Goal: Share content: Share content

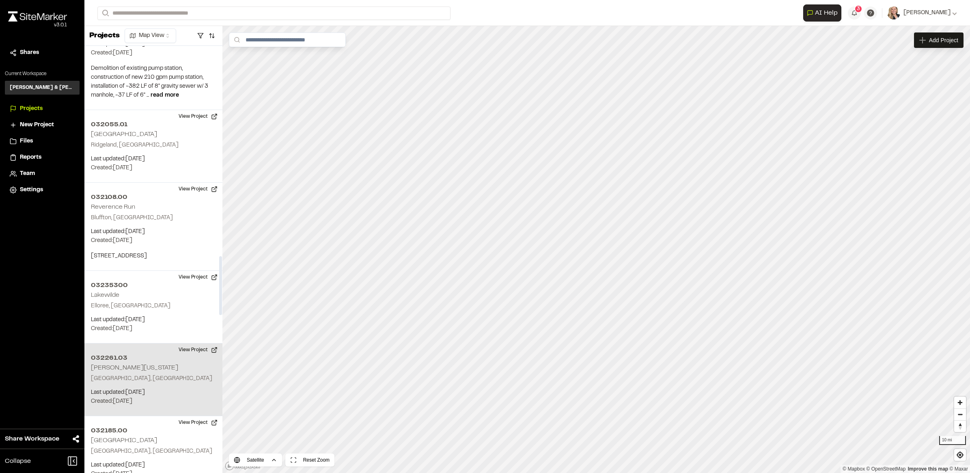
scroll to position [1522, 0]
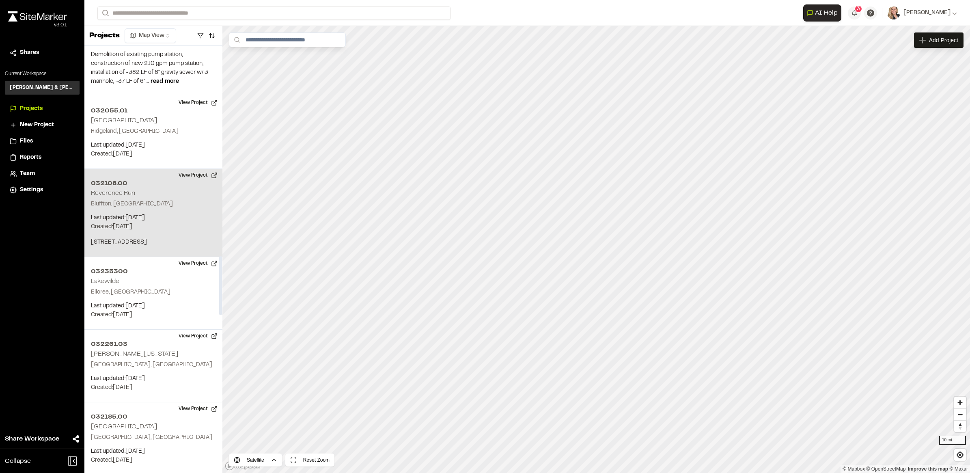
click at [172, 238] on p "956 MAY RIVER RD" at bounding box center [153, 242] width 125 height 9
click at [212, 169] on button "View Project" at bounding box center [198, 175] width 49 height 13
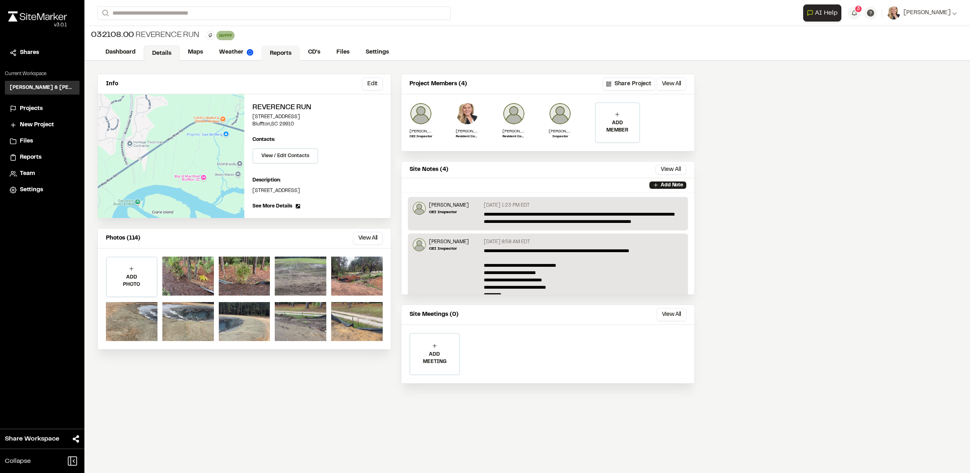
click at [286, 56] on link "Reports" at bounding box center [280, 52] width 39 height 15
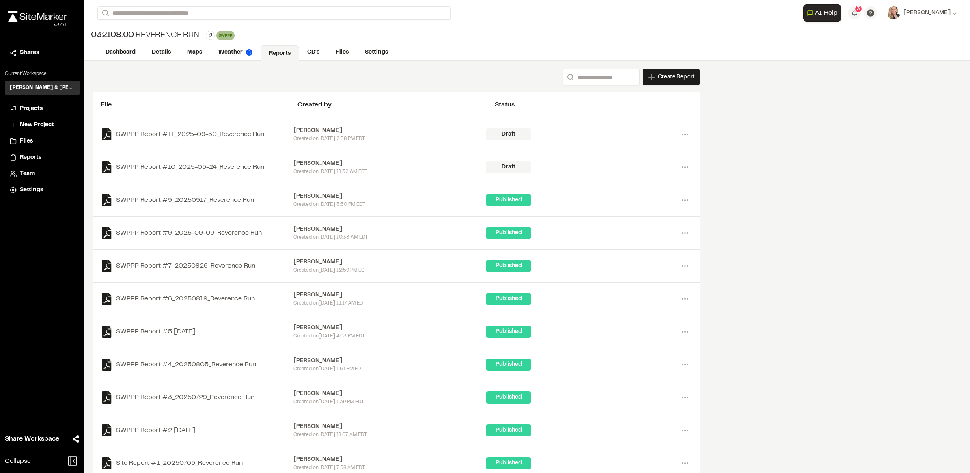
click at [25, 138] on span "Files" at bounding box center [26, 141] width 13 height 9
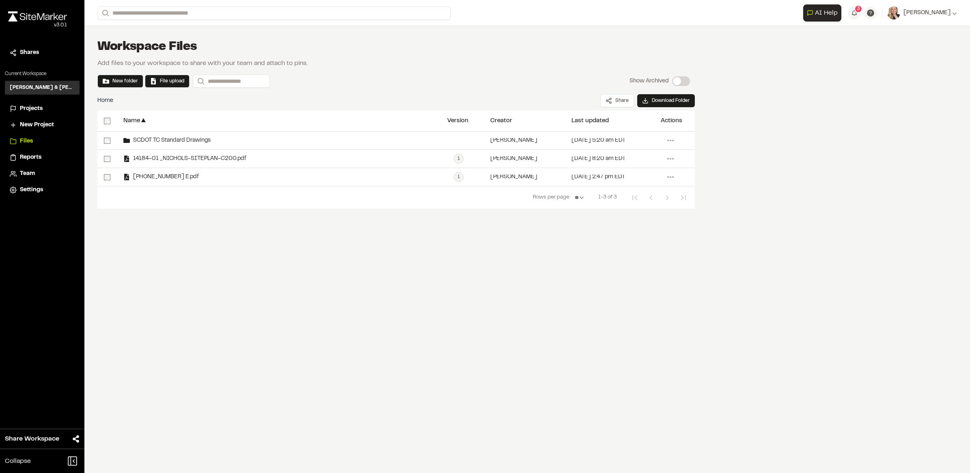
click at [34, 157] on span "Reports" at bounding box center [31, 157] width 22 height 9
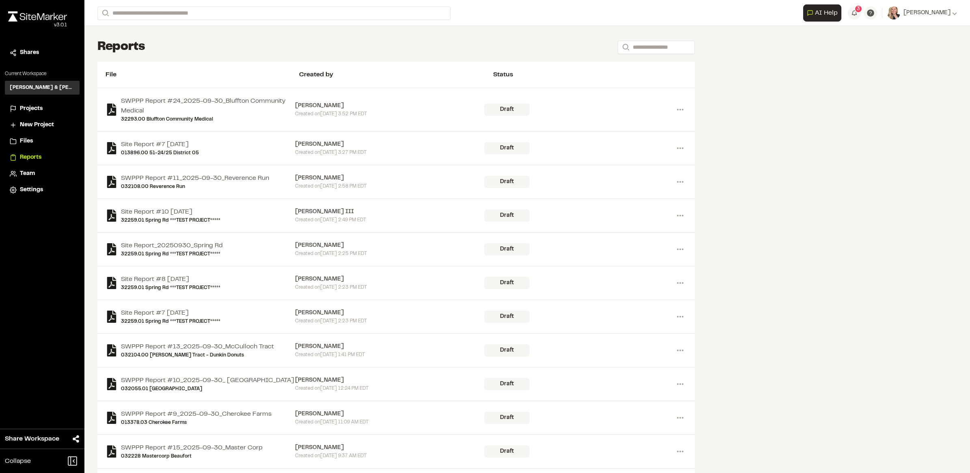
click at [35, 106] on span "Projects" at bounding box center [31, 108] width 23 height 9
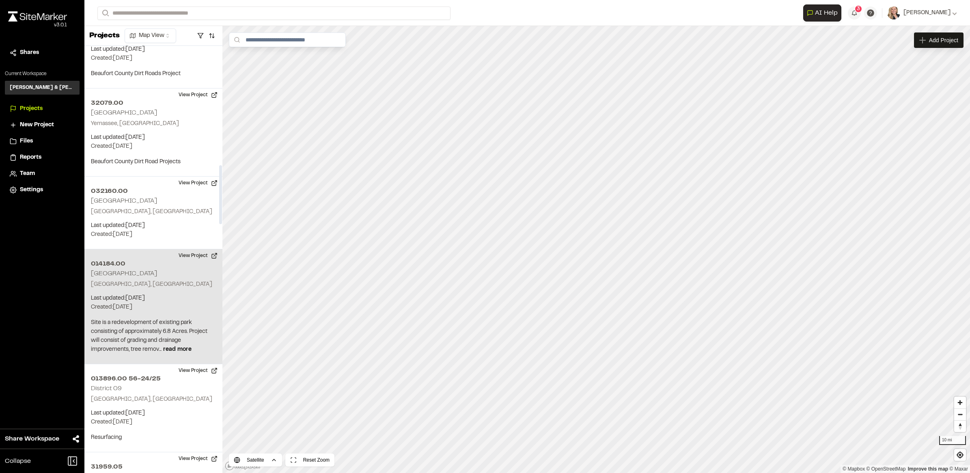
scroll to position [862, 0]
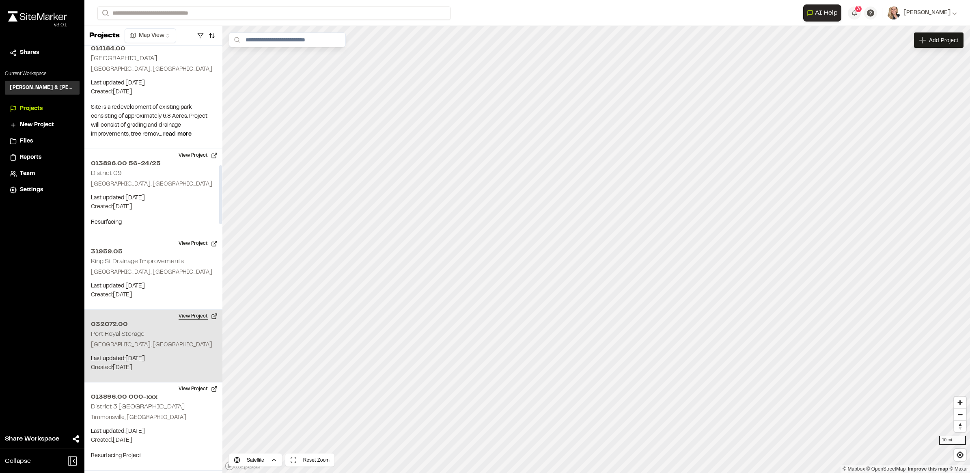
click at [215, 310] on button "View Project" at bounding box center [198, 316] width 49 height 13
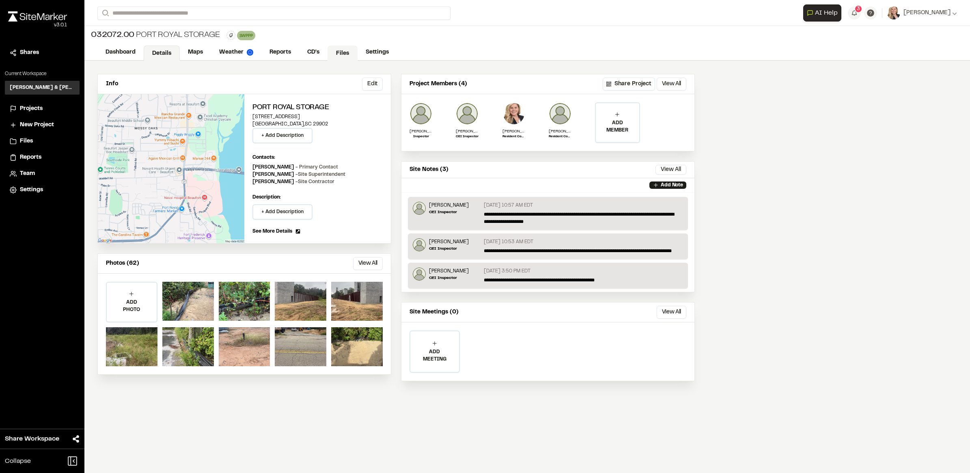
click at [339, 50] on link "Files" at bounding box center [342, 52] width 30 height 15
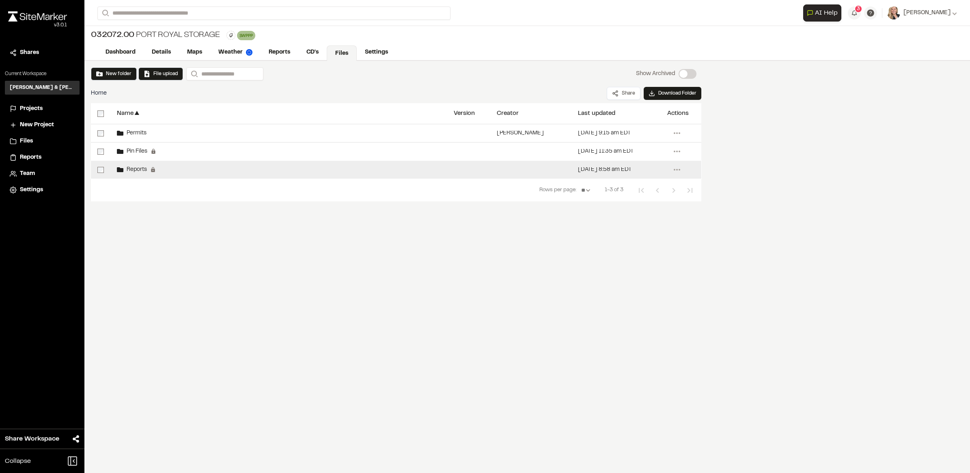
click at [132, 171] on span "Reports" at bounding box center [135, 169] width 24 height 5
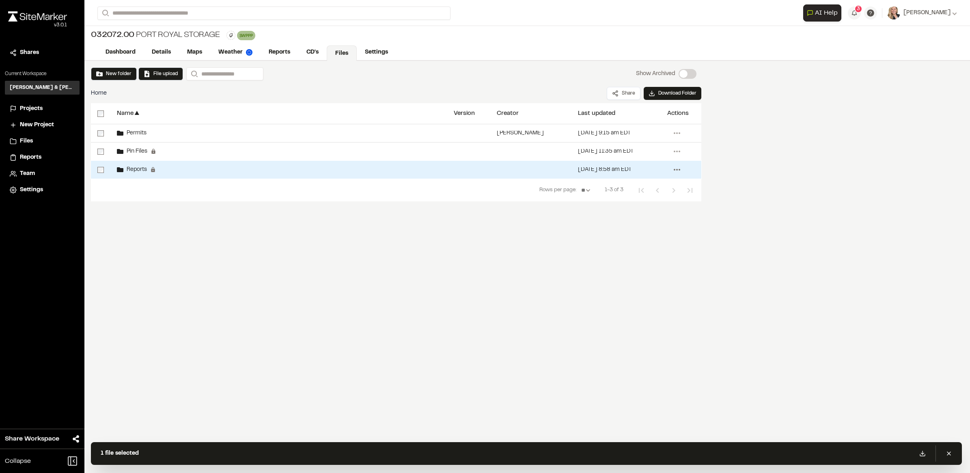
click at [678, 170] on icon at bounding box center [676, 169] width 13 height 13
click at [246, 171] on div "Reports Permanent folders aren't editable. All reports will be automatically ad…" at bounding box center [278, 170] width 337 height 18
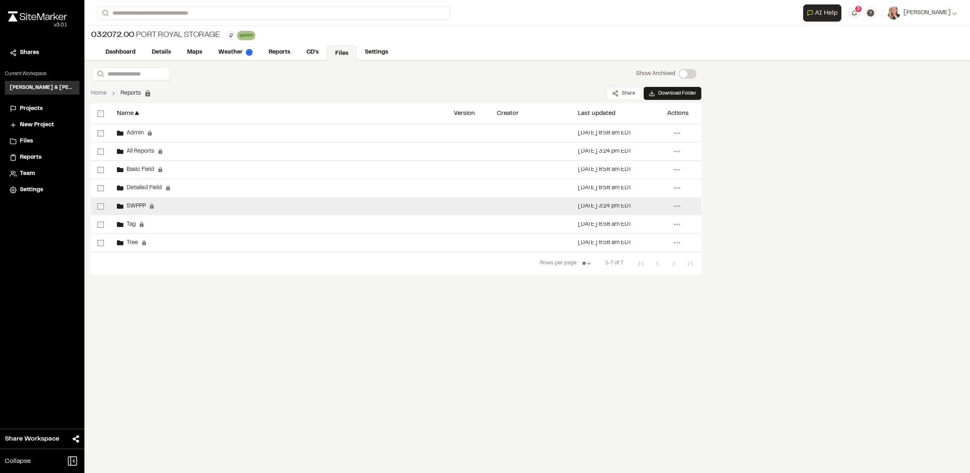
click at [139, 206] on span "SWPPP" at bounding box center [134, 206] width 22 height 5
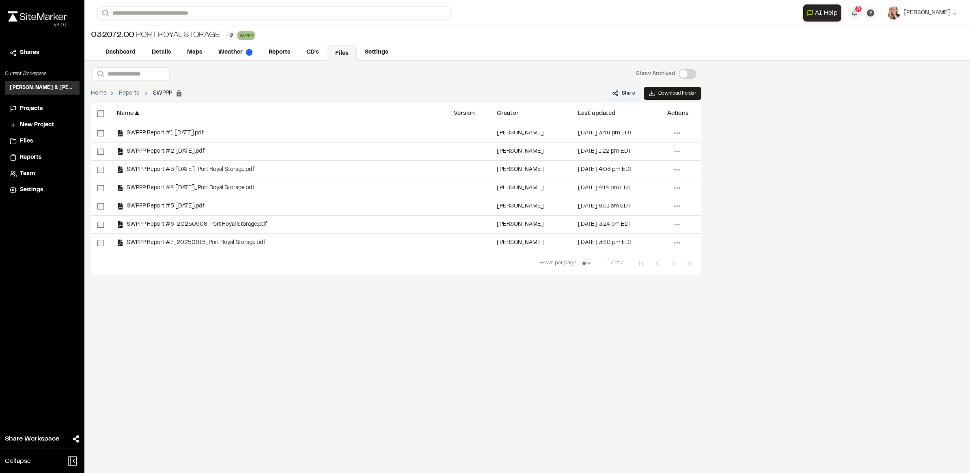
click at [623, 95] on button "Share" at bounding box center [624, 93] width 34 height 13
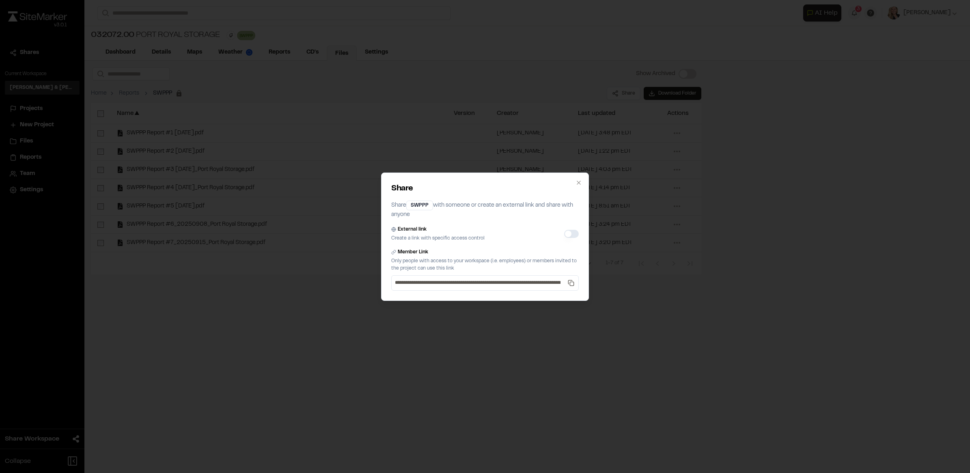
click at [573, 232] on button "External link" at bounding box center [571, 234] width 15 height 8
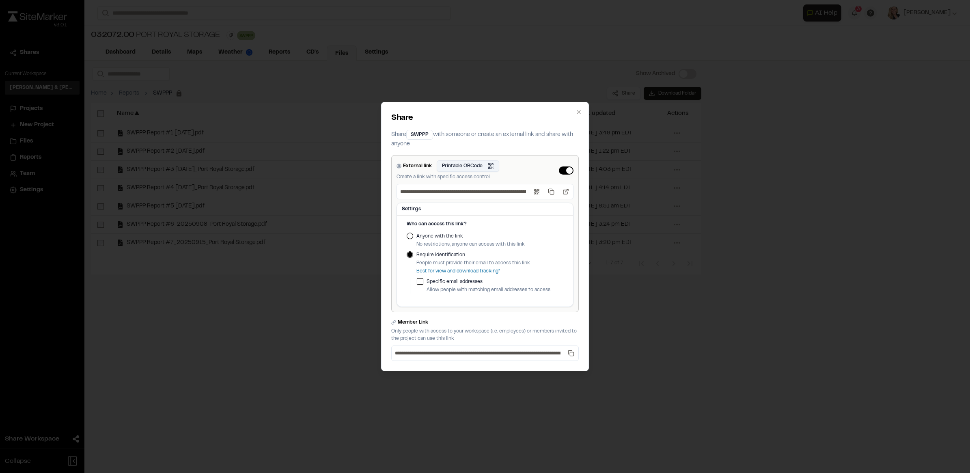
click at [487, 165] on button "Printable QRCode Open QR code" at bounding box center [468, 165] width 62 height 11
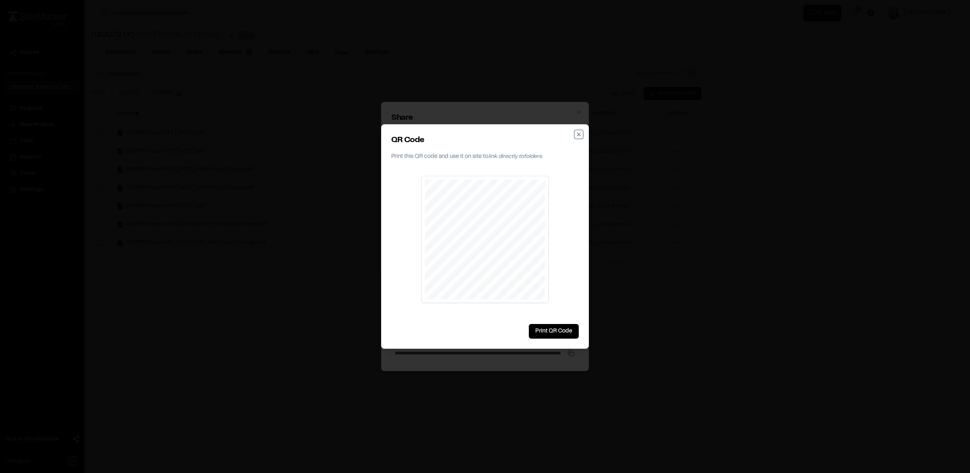
click at [578, 135] on icon "button" at bounding box center [578, 134] width 6 height 6
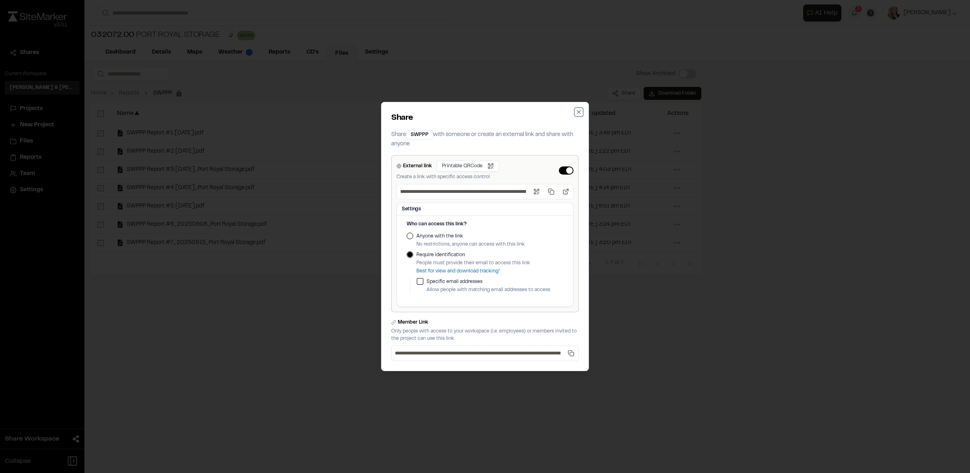
click at [575, 109] on icon "button" at bounding box center [578, 112] width 6 height 6
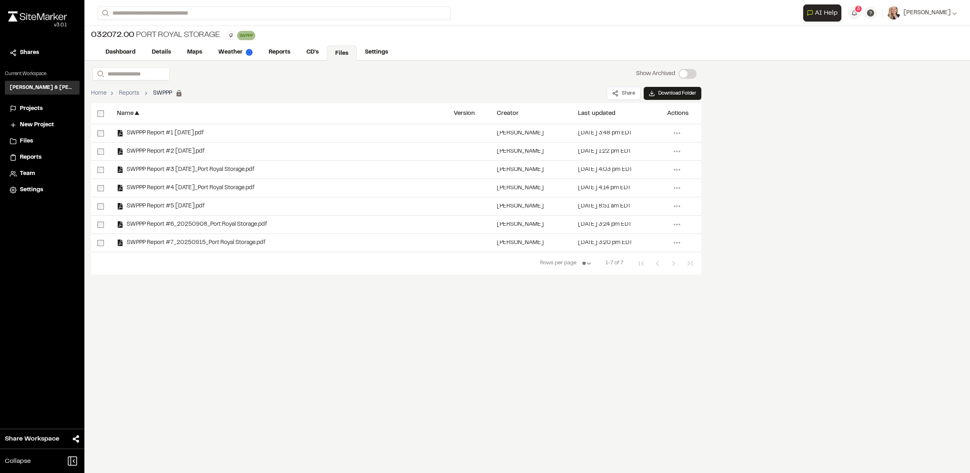
click at [587, 353] on div "Search Show Archived Show Archived Home Reports SWPPP Permanent folders aren't …" at bounding box center [526, 267] width 885 height 412
click at [636, 92] on button "Share" at bounding box center [624, 93] width 34 height 13
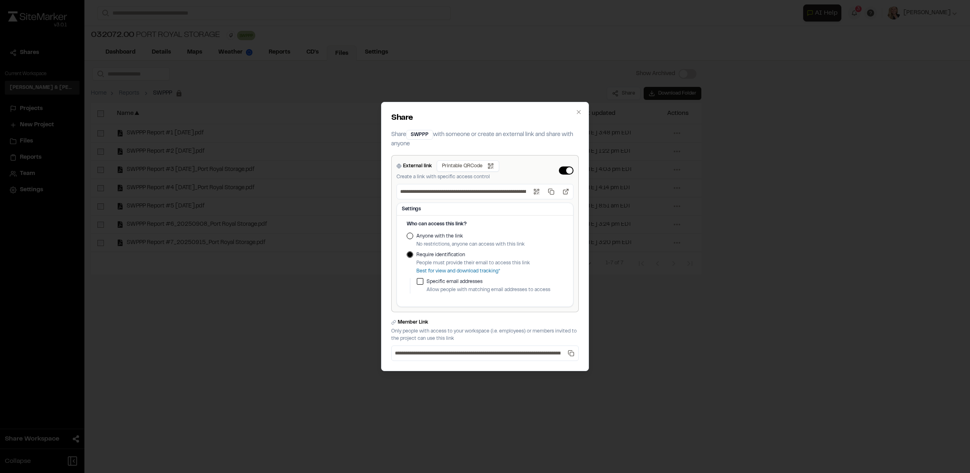
click at [447, 236] on label "Anyone with the link" at bounding box center [470, 236] width 108 height 7
click at [413, 236] on button "Anyone with the link" at bounding box center [410, 236] width 6 height 6
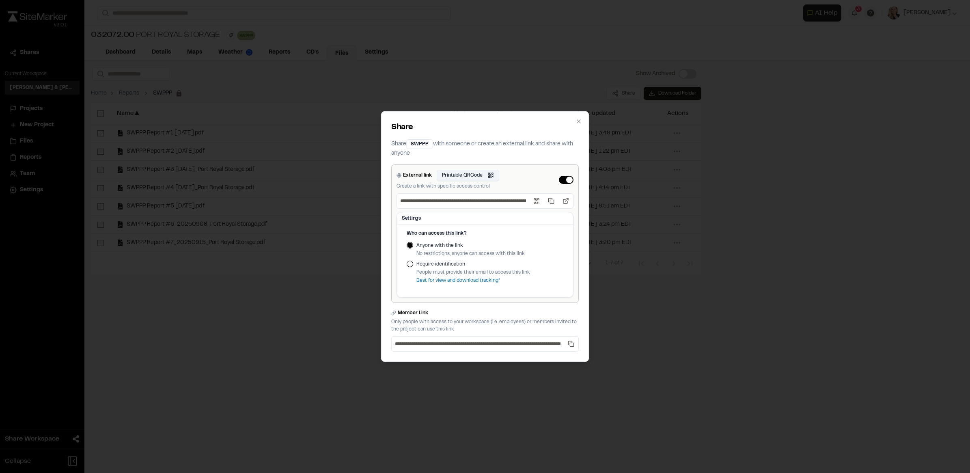
click at [493, 177] on button "Printable QRCode Open QR code" at bounding box center [468, 175] width 62 height 11
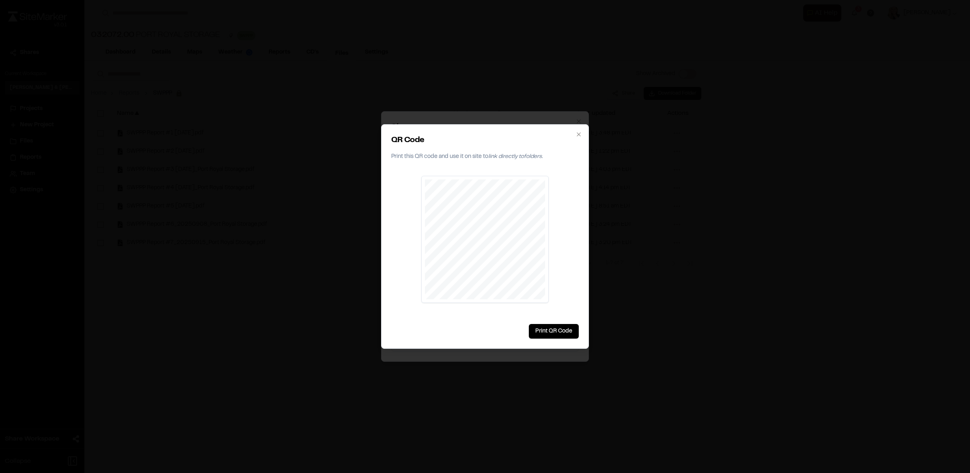
drag, startPoint x: 553, startPoint y: 187, endPoint x: 709, endPoint y: 217, distance: 159.6
click at [709, 217] on div at bounding box center [485, 236] width 970 height 473
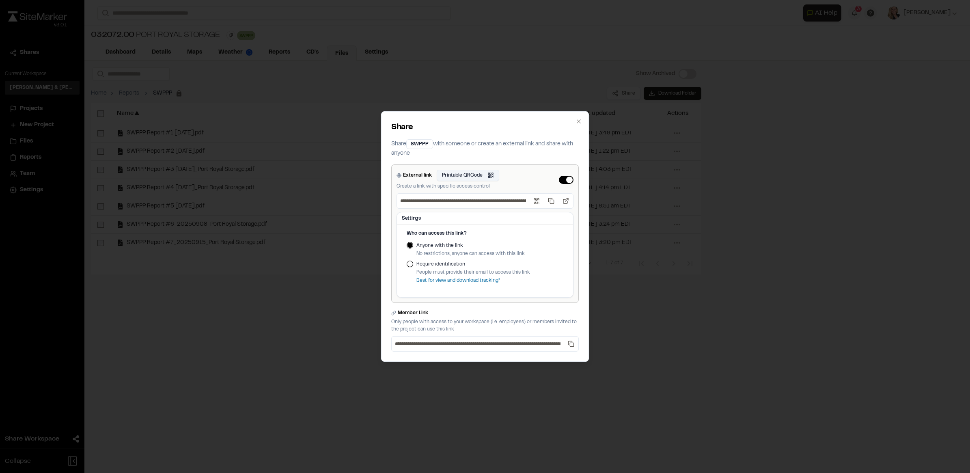
click at [453, 176] on button "Printable QRCode Open QR code" at bounding box center [468, 175] width 62 height 11
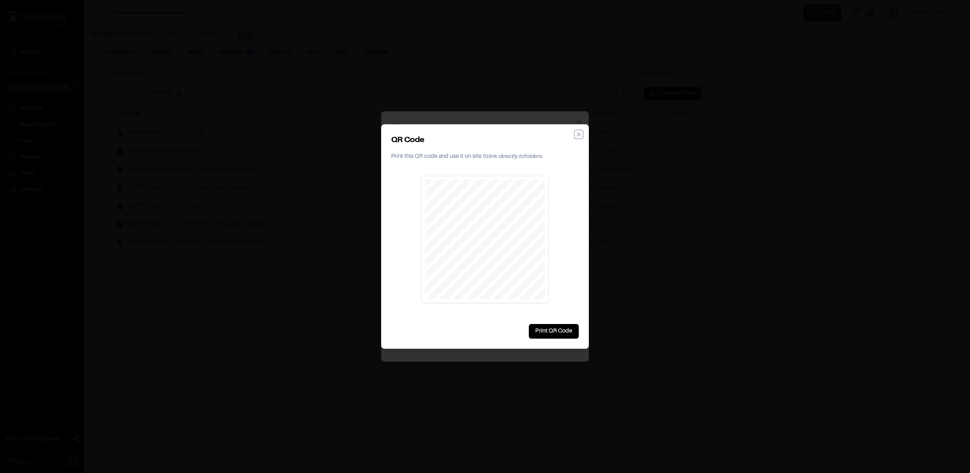
click at [577, 135] on icon "button" at bounding box center [579, 134] width 4 height 4
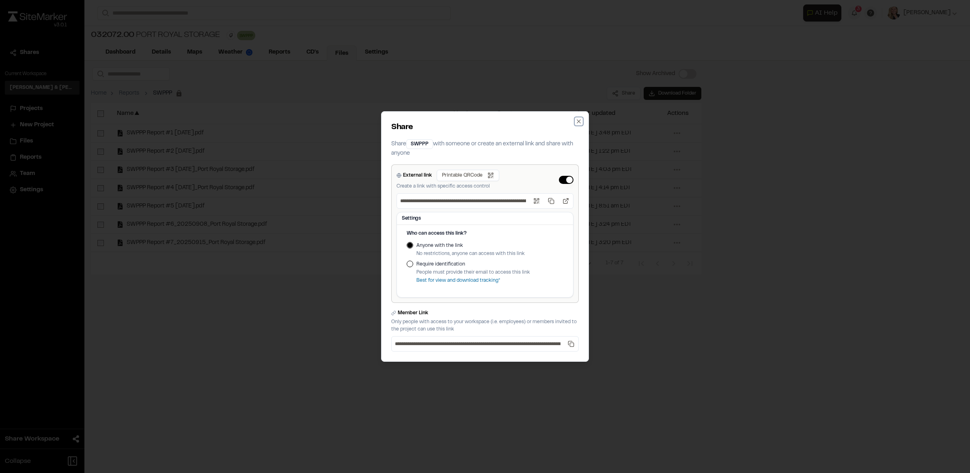
click at [579, 121] on icon "button" at bounding box center [579, 121] width 4 height 4
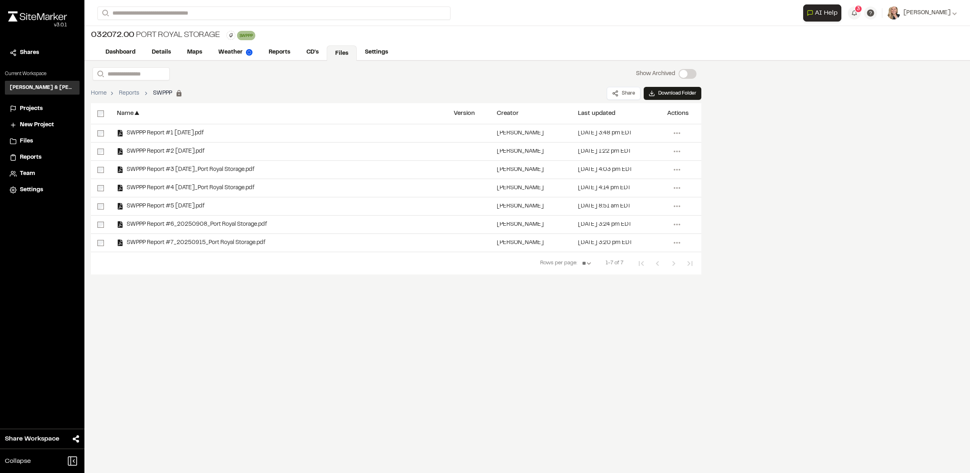
click at [802, 187] on div "Search Show Archived Show Archived Home Reports SWPPP Permanent folders aren't …" at bounding box center [526, 267] width 885 height 412
drag, startPoint x: 365, startPoint y: 366, endPoint x: 405, endPoint y: 299, distance: 77.3
click at [366, 366] on div "Search Show Archived Show Archived Home Reports SWPPP Permanent folders aren't …" at bounding box center [526, 267] width 885 height 412
